Goal: Browse casually

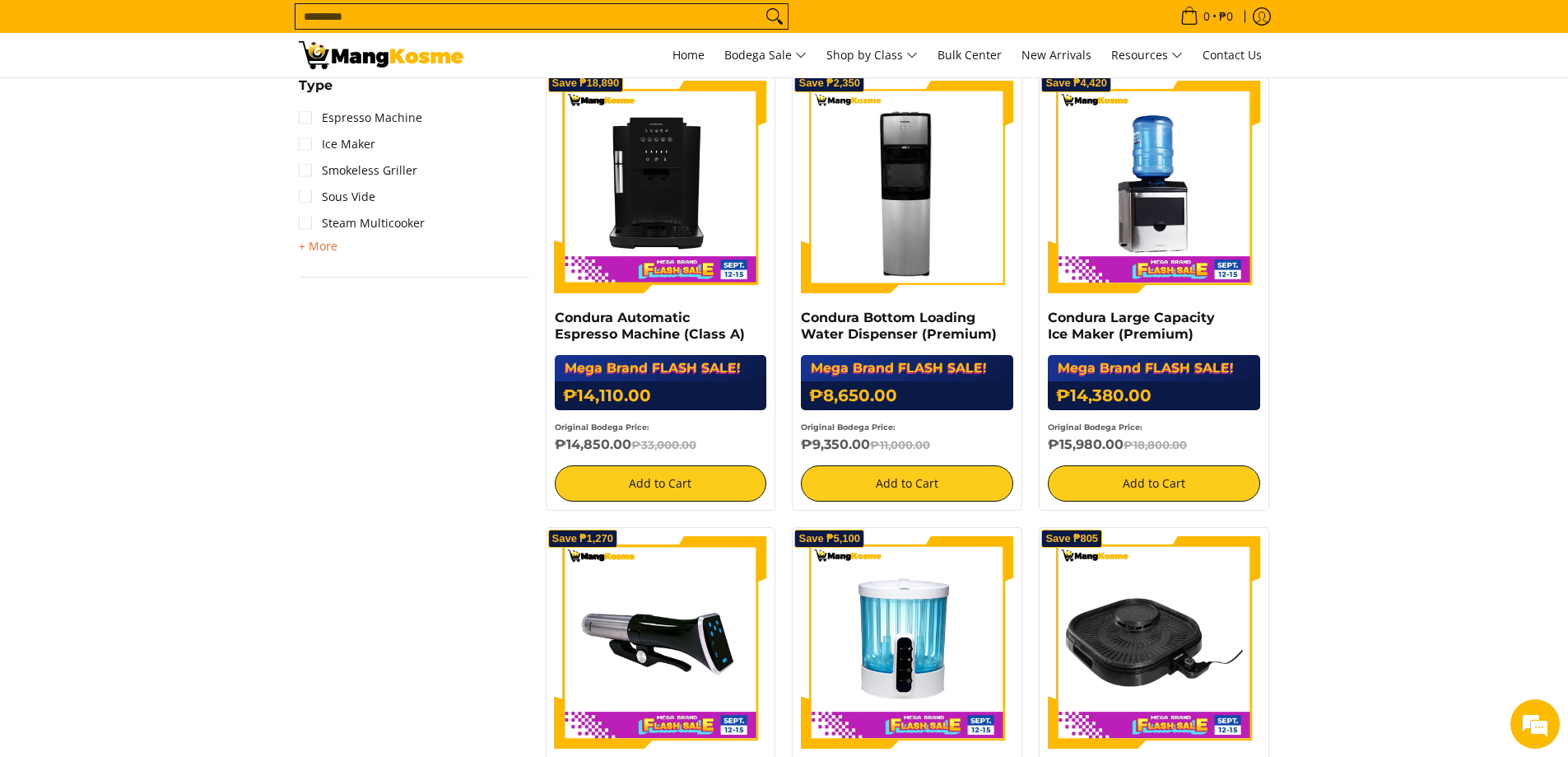
scroll to position [741, 0]
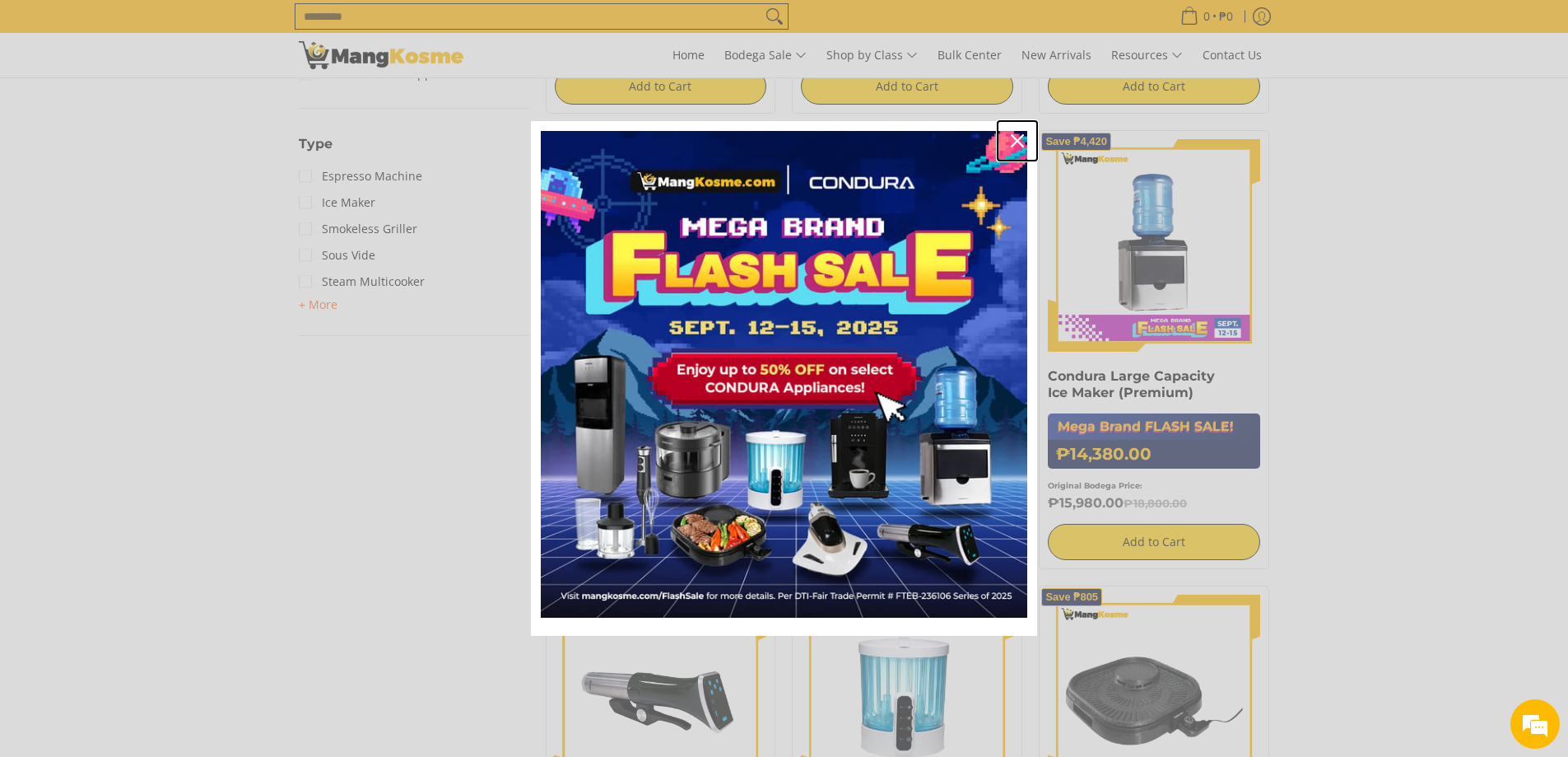
click at [1013, 143] on icon "close icon" at bounding box center [1017, 141] width 13 height 13
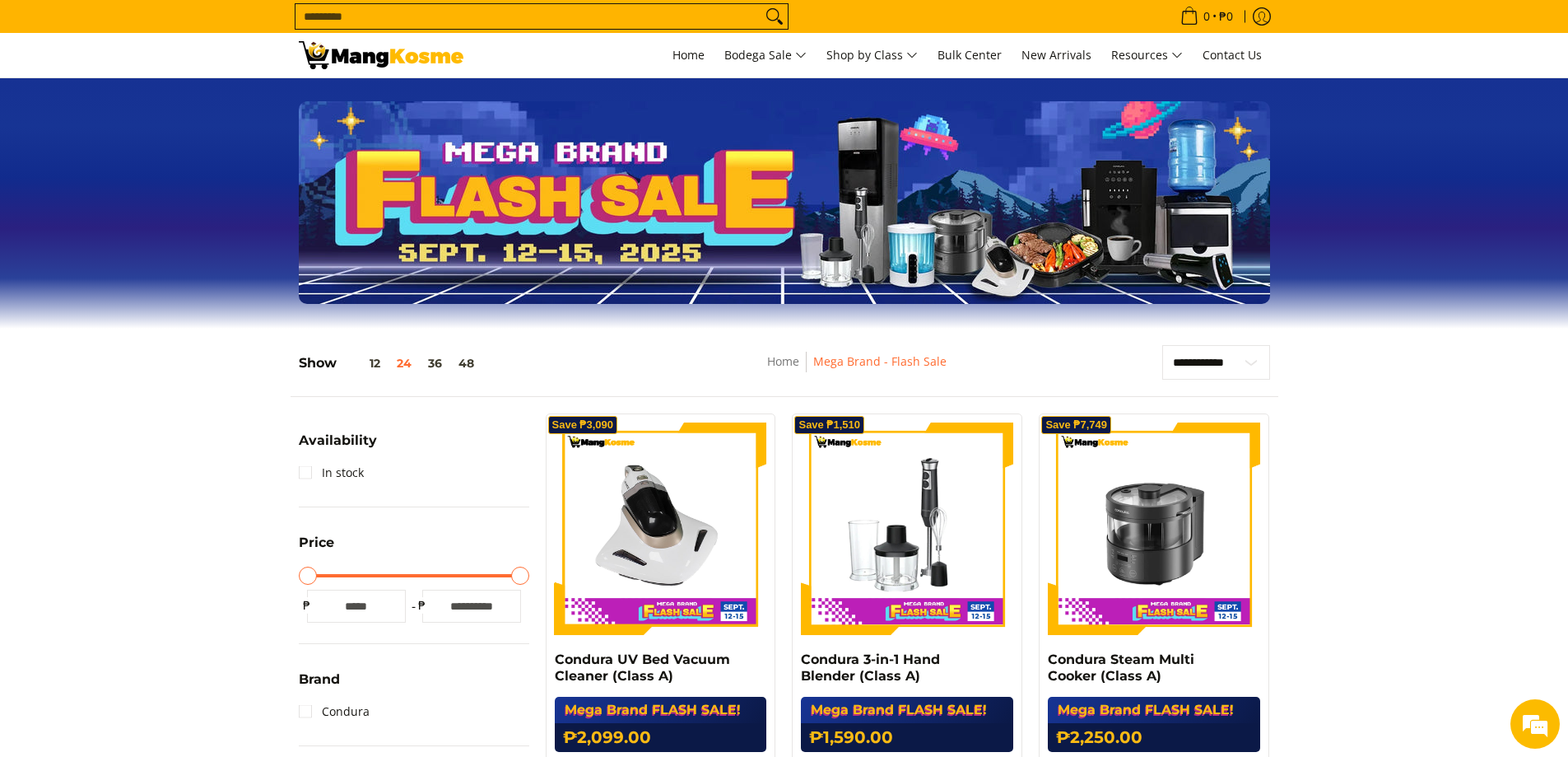
scroll to position [0, 0]
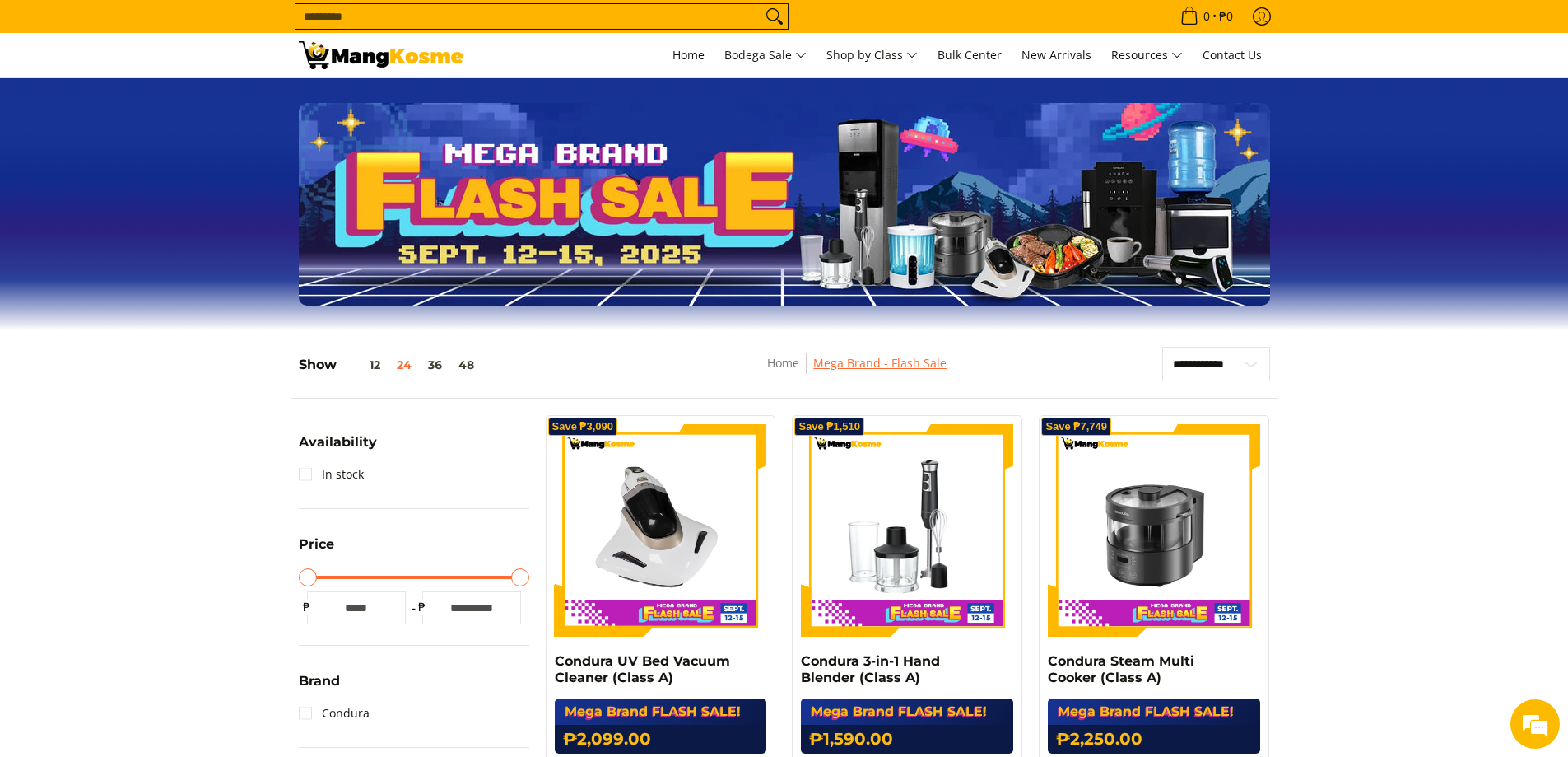
click at [903, 365] on link "Mega Brand - Flash Sale" at bounding box center [880, 363] width 134 height 15
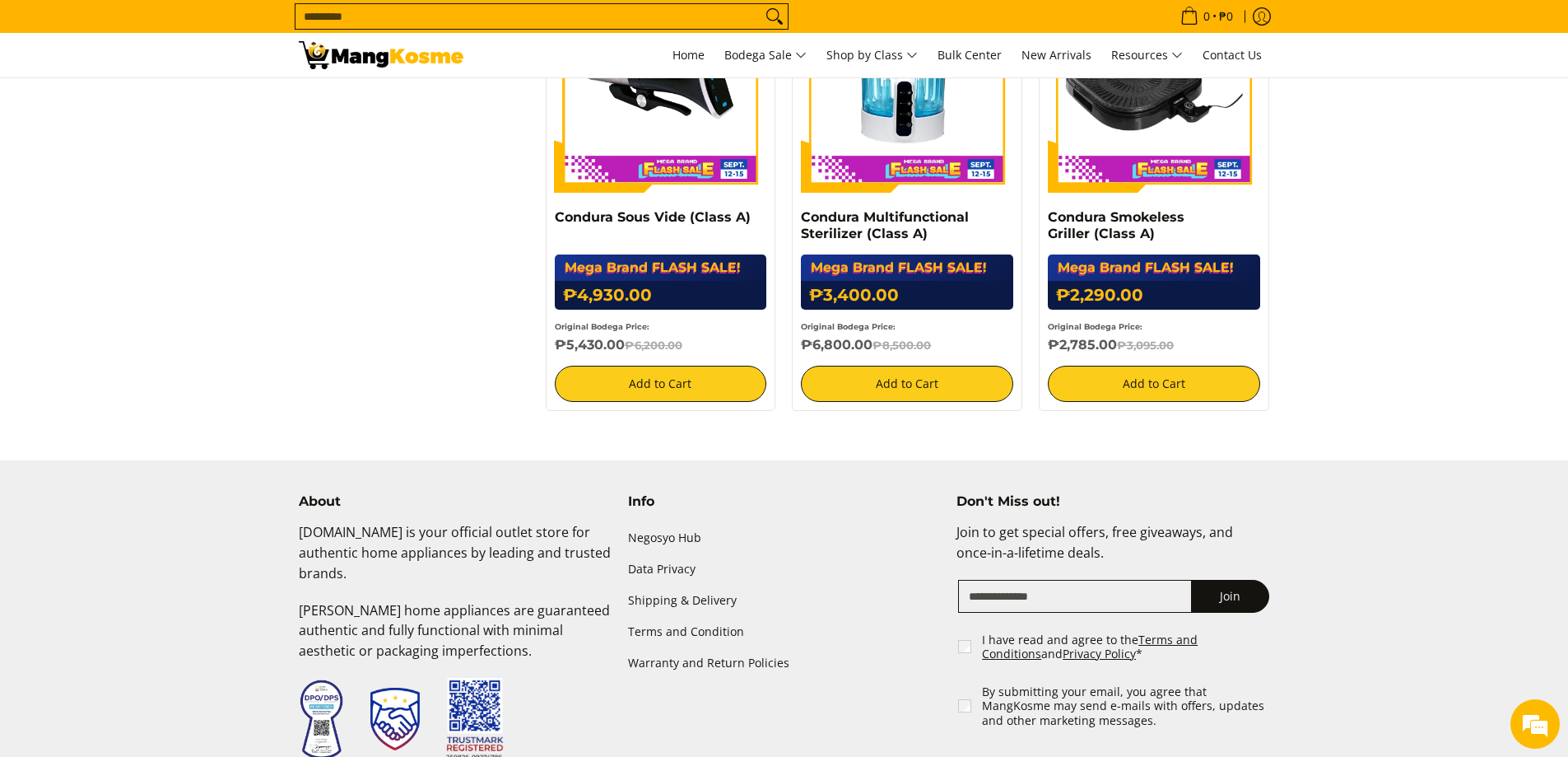
scroll to position [1399, 0]
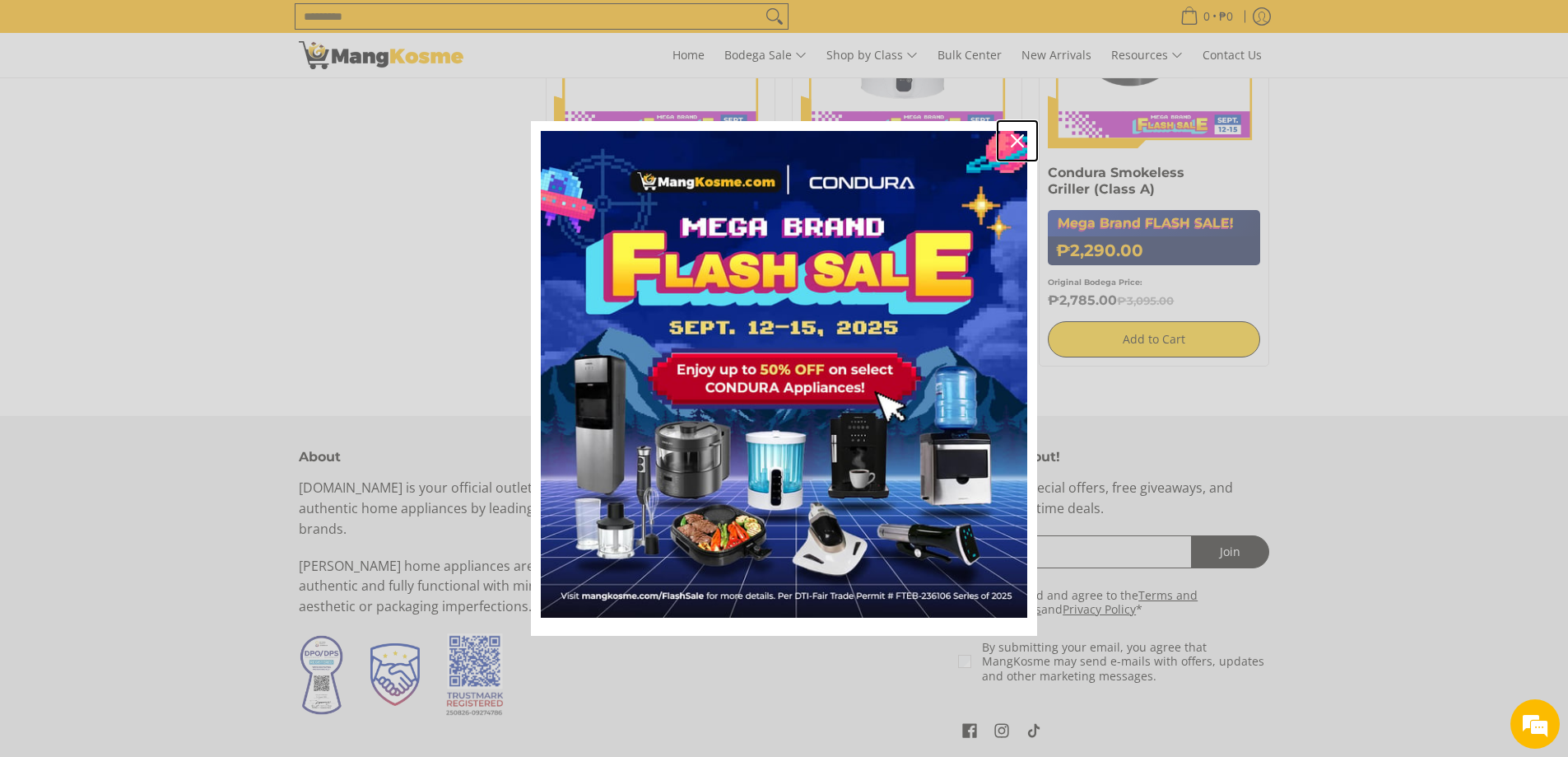
click at [1008, 137] on div "Close" at bounding box center [1017, 141] width 27 height 27
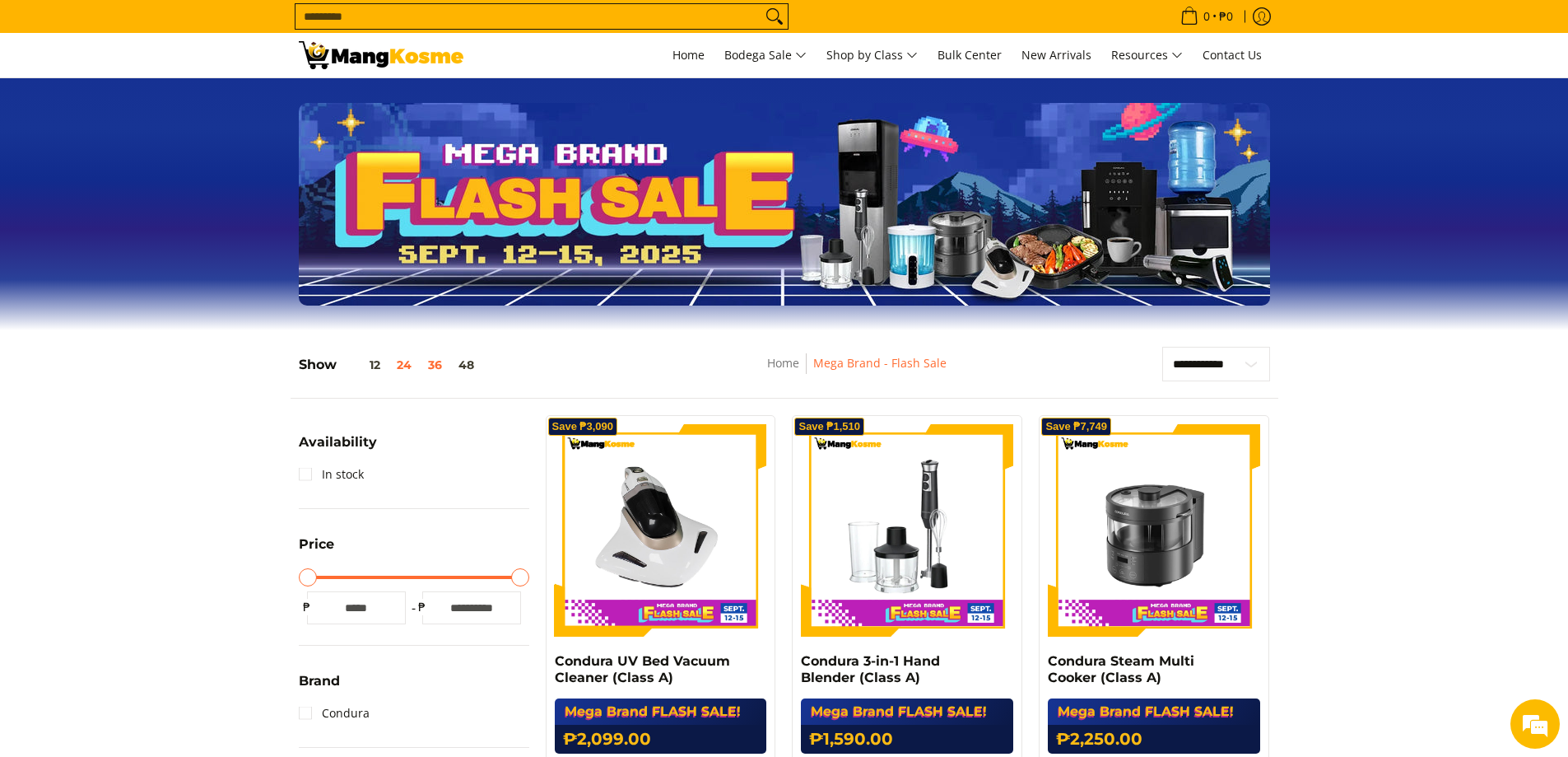
click at [436, 362] on button "36" at bounding box center [435, 365] width 31 height 13
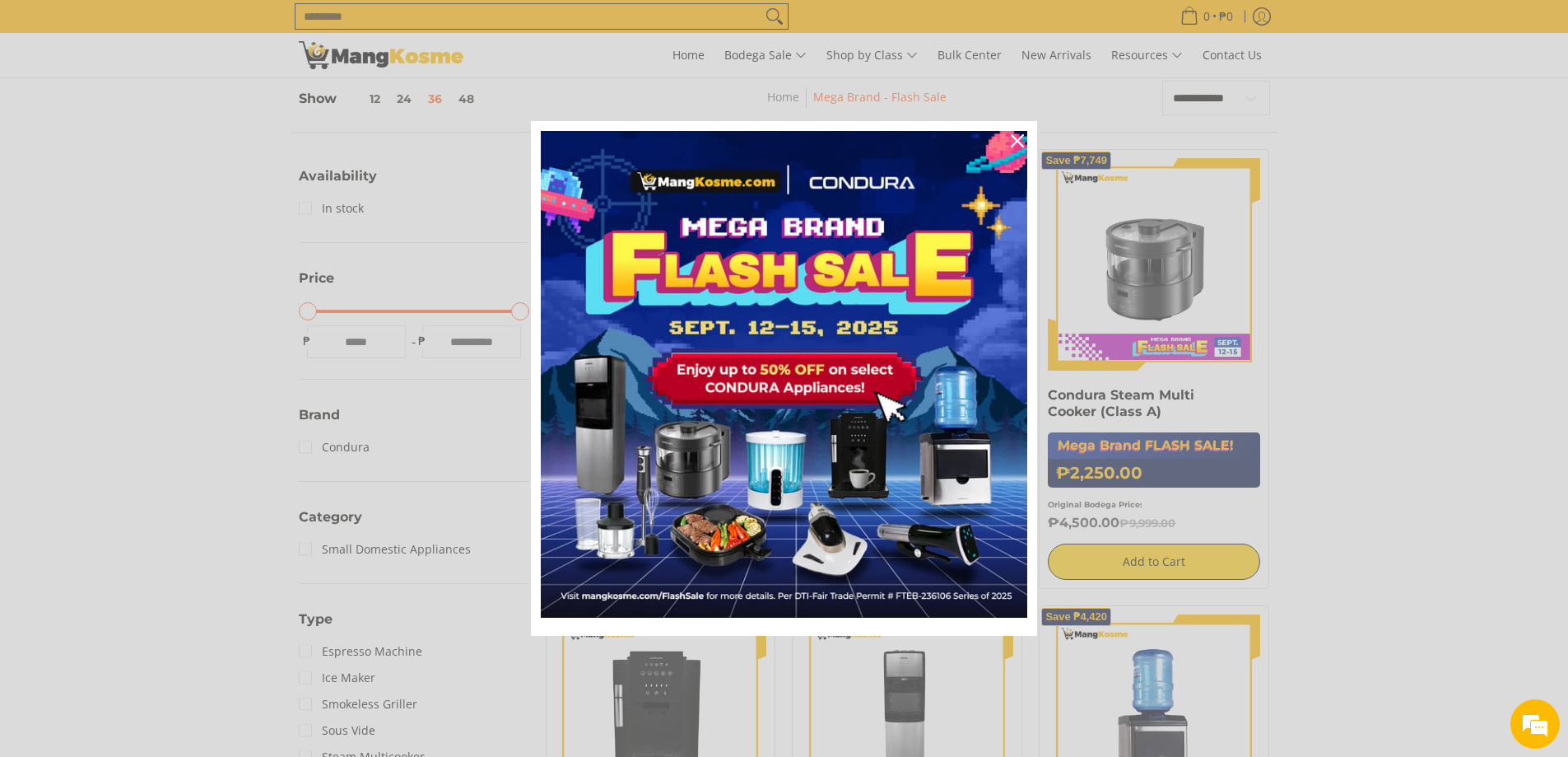
scroll to position [268, 0]
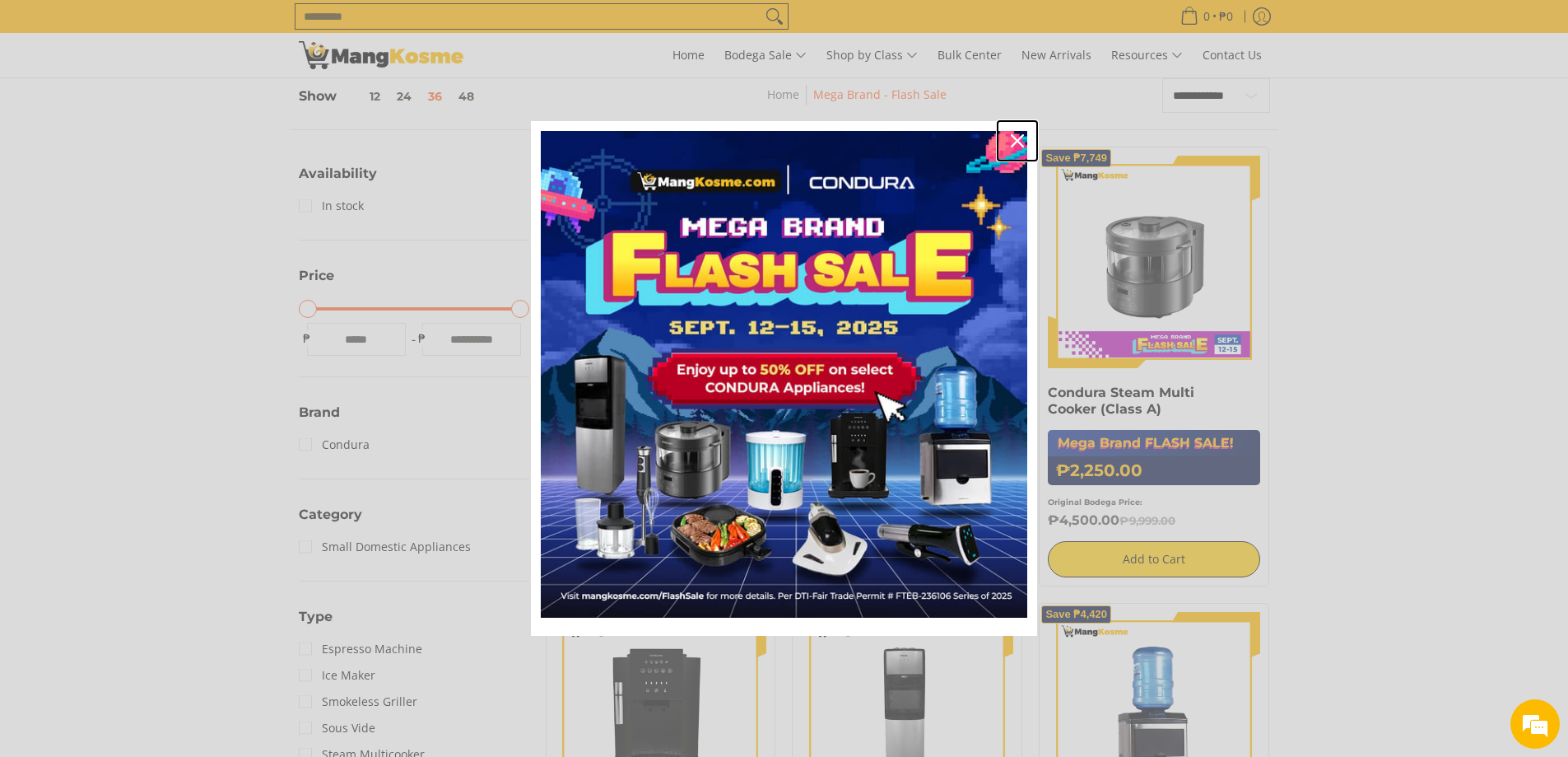
click at [1014, 135] on icon "close icon" at bounding box center [1017, 141] width 13 height 13
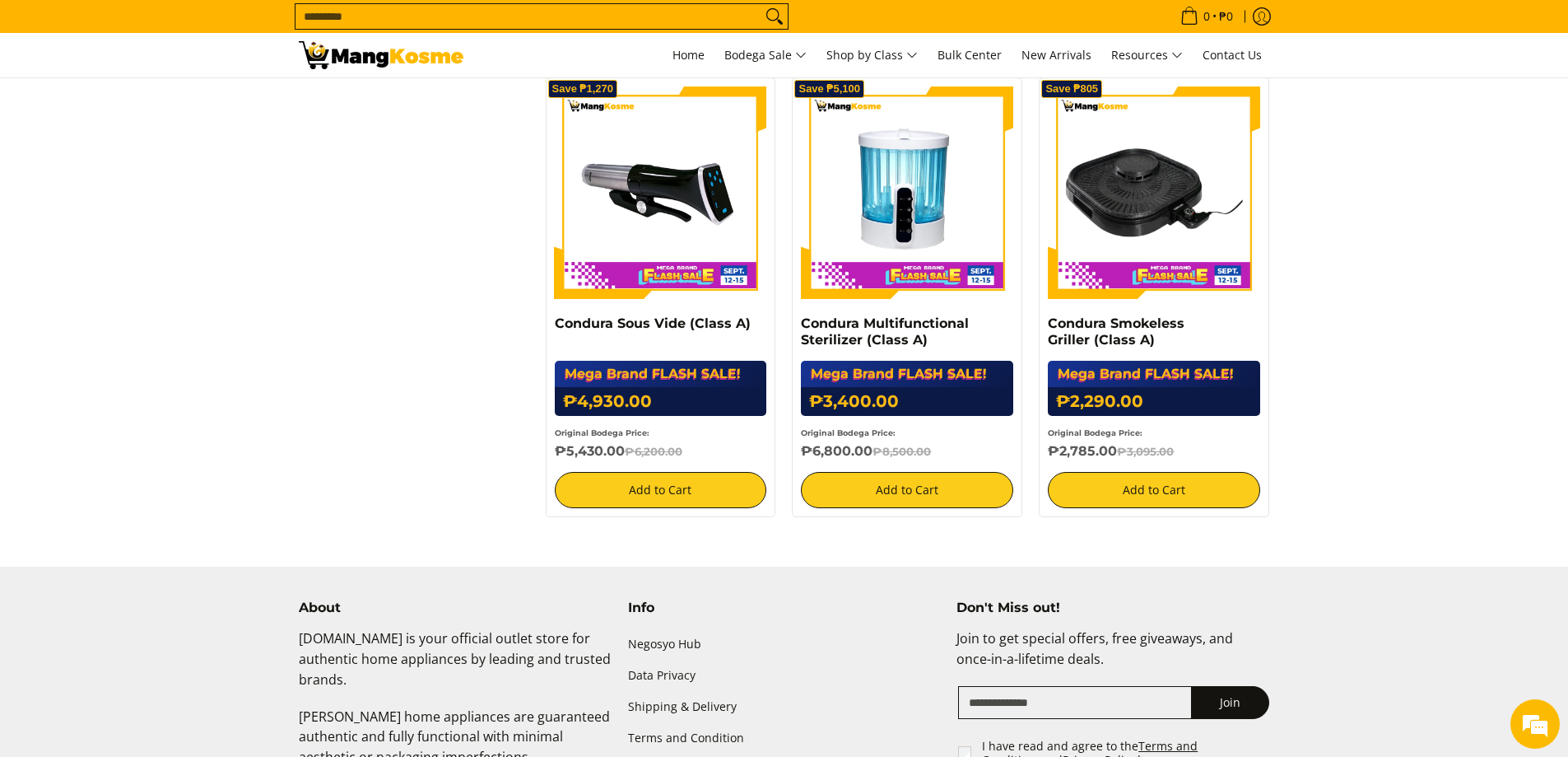
scroll to position [1256, 0]
